Goal: Navigation & Orientation: Understand site structure

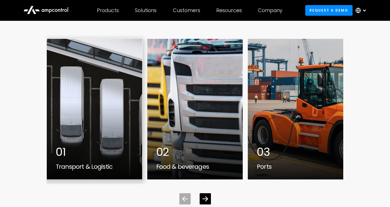
scroll to position [1425, 0]
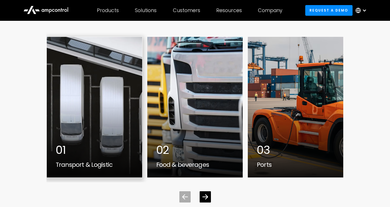
click at [116, 84] on div "1 / 7" at bounding box center [95, 107] width 96 height 141
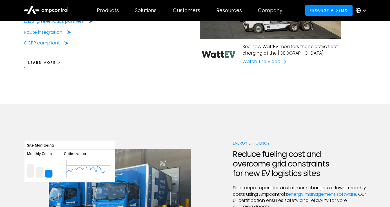
scroll to position [461, 0]
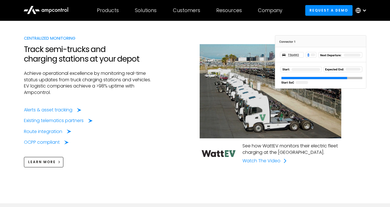
click at [240, 64] on img at bounding box center [271, 91] width 142 height 94
click at [303, 51] on img at bounding box center [321, 65] width 92 height 61
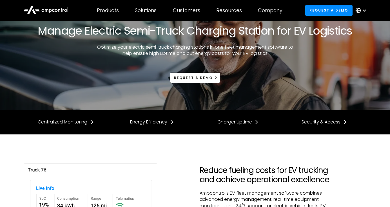
scroll to position [50, 0]
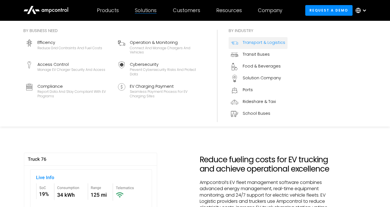
click at [148, 11] on div "Solutions" at bounding box center [146, 10] width 22 height 6
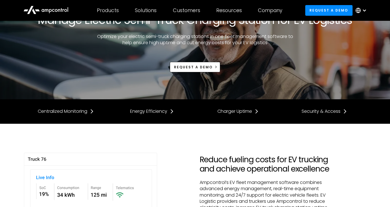
click at [58, 12] on icon at bounding box center [45, 10] width 45 height 14
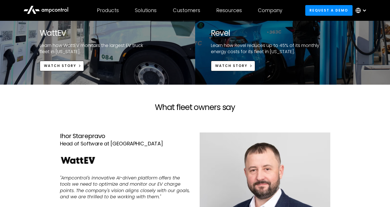
scroll to position [1015, 0]
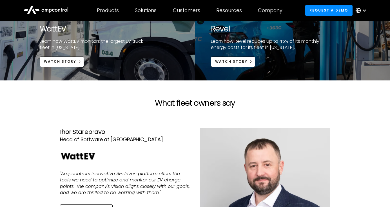
click at [149, 54] on div at bounding box center [96, 54] width 112 height 6
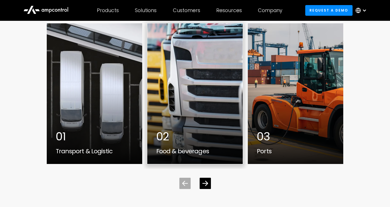
scroll to position [1438, 0]
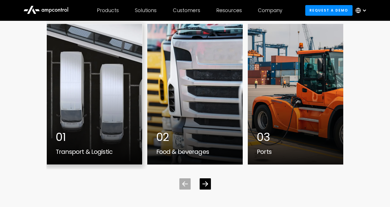
click at [99, 83] on div "1 / 7" at bounding box center [95, 94] width 96 height 141
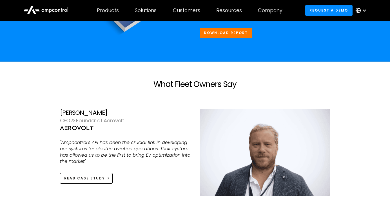
scroll to position [1329, 0]
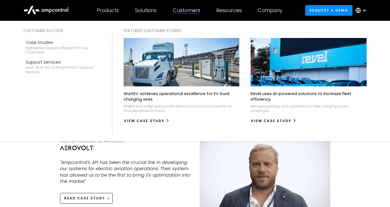
click at [179, 10] on div "Customers" at bounding box center [186, 10] width 27 height 6
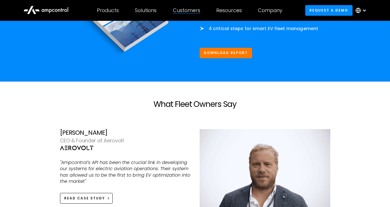
click at [185, 11] on div "Customers" at bounding box center [186, 10] width 27 height 6
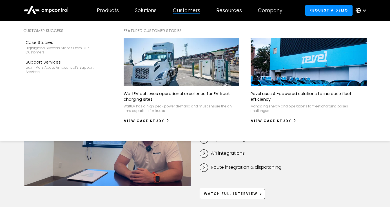
scroll to position [1476, 0]
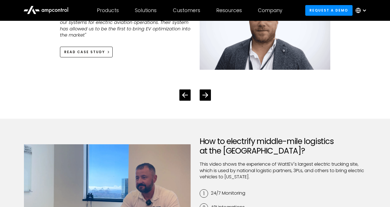
click at [54, 9] on icon at bounding box center [45, 10] width 45 height 14
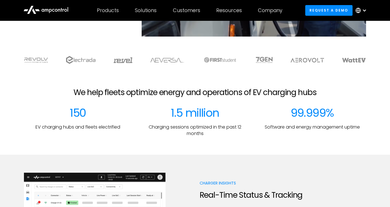
scroll to position [148, 0]
